Goal: Task Accomplishment & Management: Manage account settings

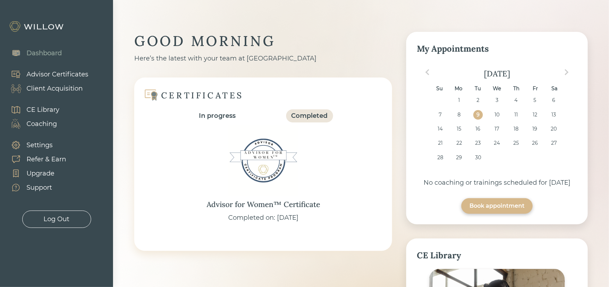
click at [398, 45] on div "GOOD MORNING Here’s the latest with your team at Willow CERTIFICATES In progres…" at bounding box center [361, 258] width 454 height 452
click at [49, 88] on div "Client Acquisition" at bounding box center [55, 89] width 56 height 10
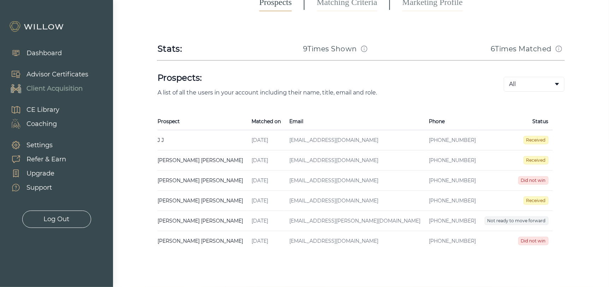
scroll to position [106, 0]
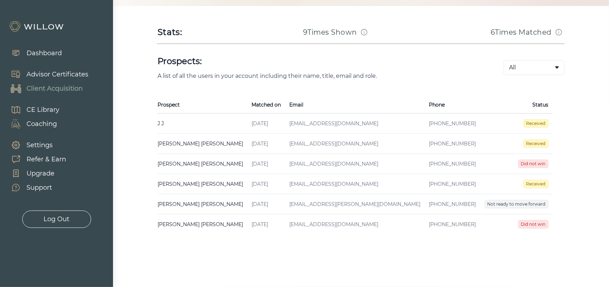
click at [535, 164] on span "Did not win" at bounding box center [534, 163] width 30 height 8
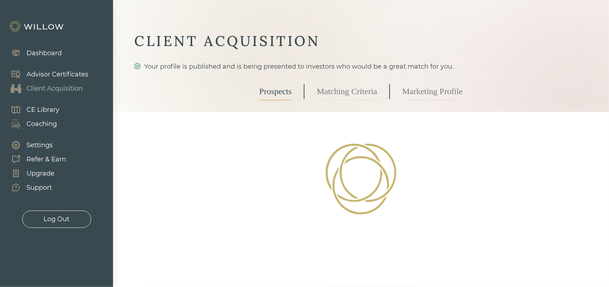
select select "10"
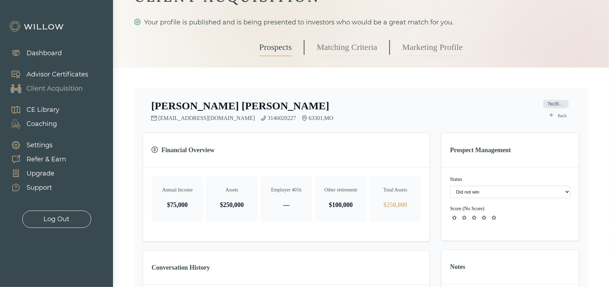
scroll to position [71, 0]
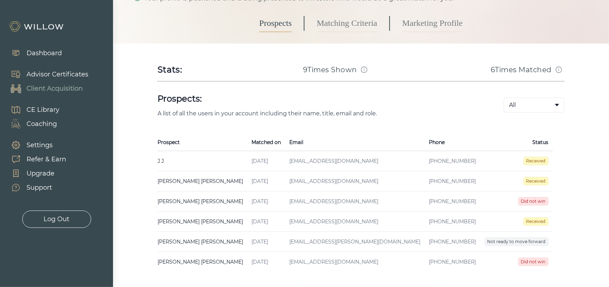
scroll to position [71, 0]
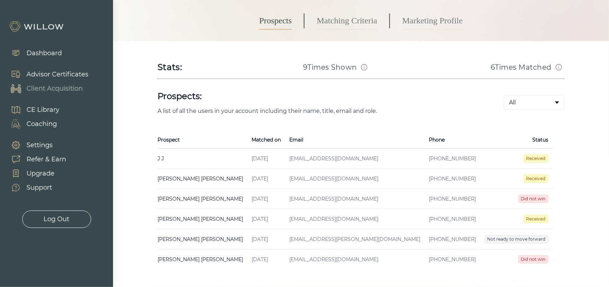
click at [541, 157] on span "Received" at bounding box center [536, 158] width 25 height 8
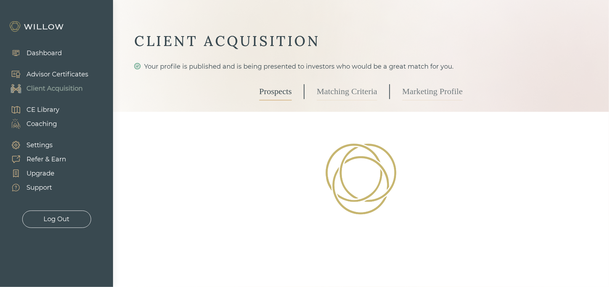
select select "3"
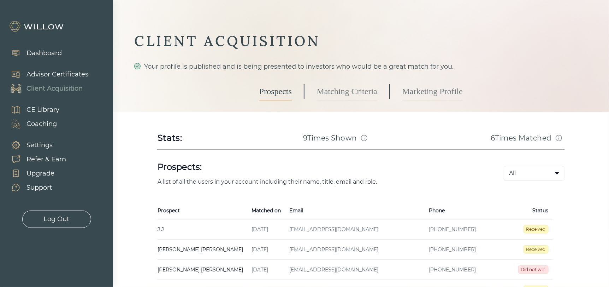
click at [535, 244] on td "Received" at bounding box center [517, 249] width 72 height 20
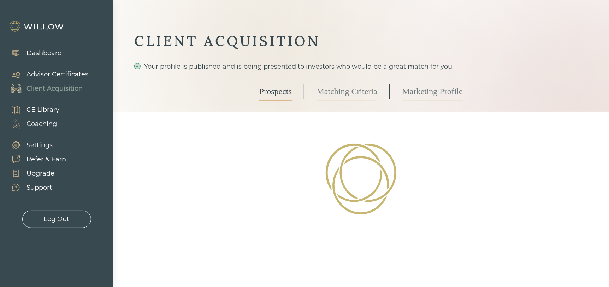
select select "3"
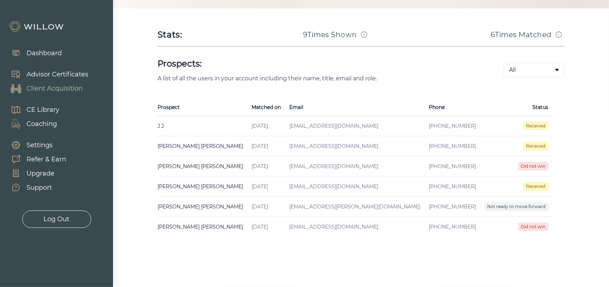
scroll to position [109, 0]
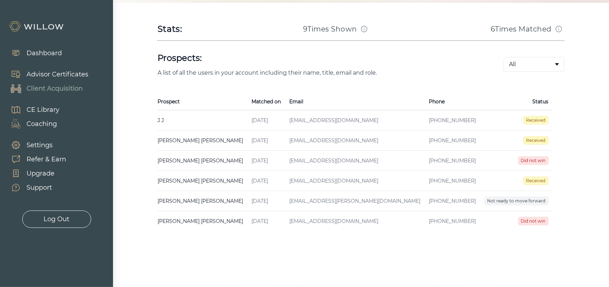
click at [542, 178] on span "Received" at bounding box center [536, 180] width 25 height 8
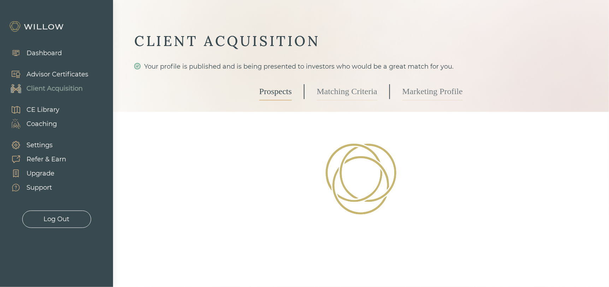
select select "3"
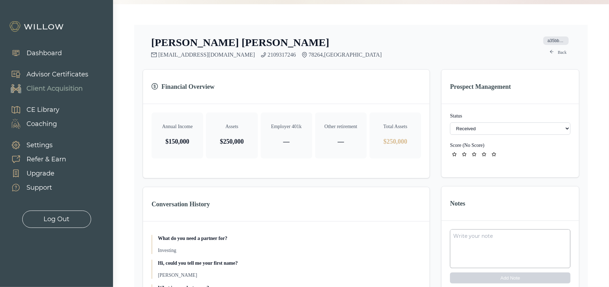
scroll to position [141, 0]
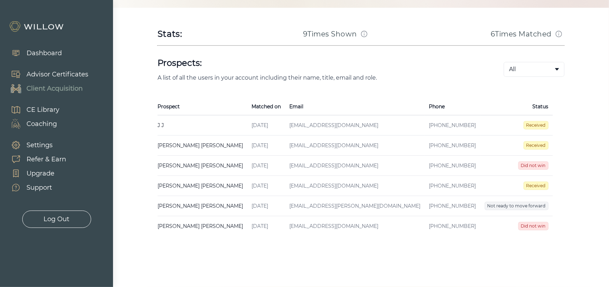
scroll to position [106, 0]
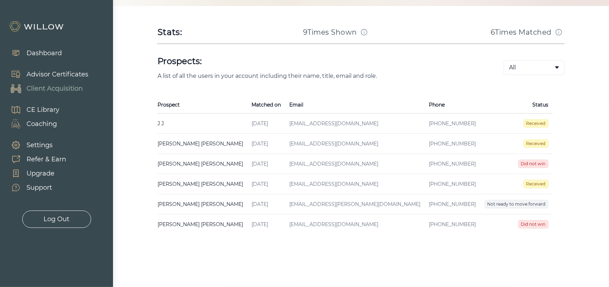
click at [40, 145] on div "Settings" at bounding box center [40, 145] width 26 height 10
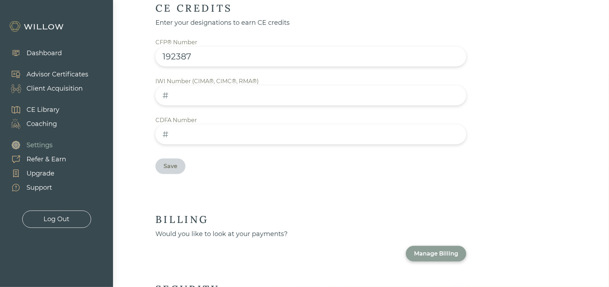
scroll to position [414, 0]
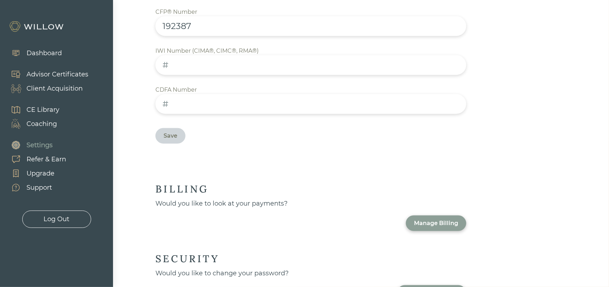
click at [431, 219] on div "Manage Billing" at bounding box center [436, 223] width 44 height 8
